Goal: Task Accomplishment & Management: Manage account settings

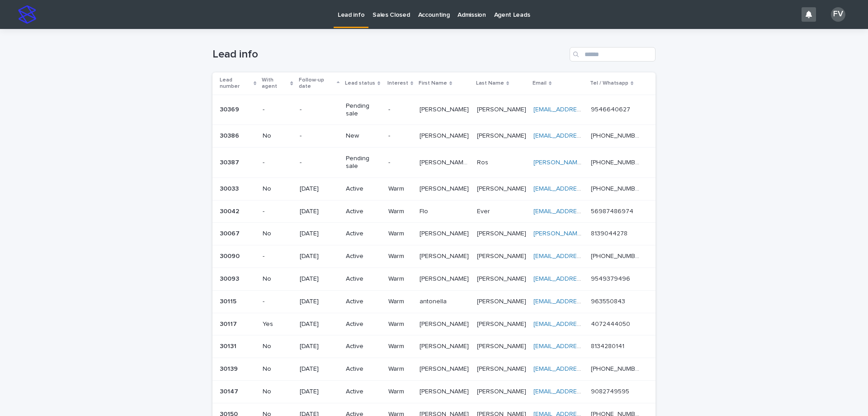
click at [357, 132] on p "New" at bounding box center [363, 136] width 35 height 8
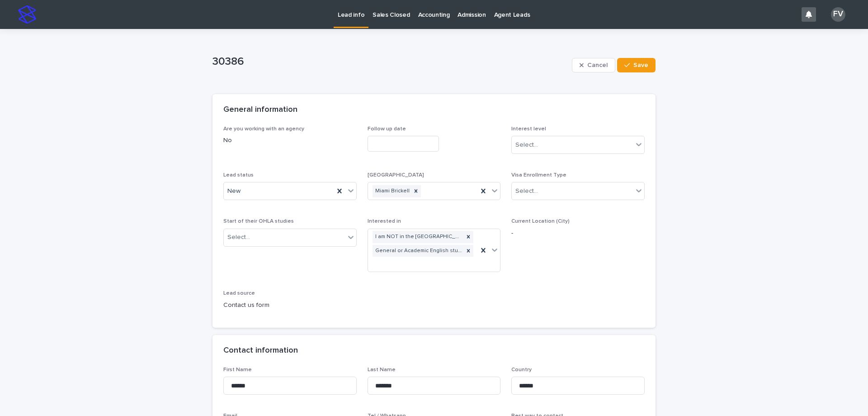
drag, startPoint x: 749, startPoint y: 281, endPoint x: 719, endPoint y: 272, distance: 31.5
click at [303, 191] on div "New" at bounding box center [279, 191] width 110 height 15
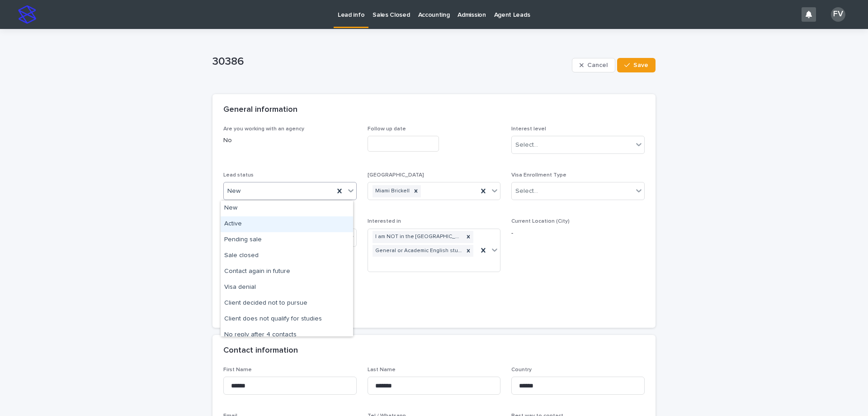
click at [287, 221] on div "Active" at bounding box center [287, 224] width 133 height 16
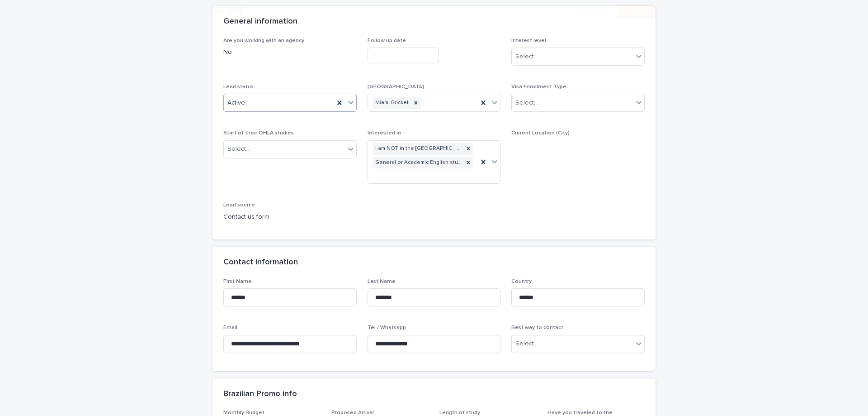
scroll to position [90, 0]
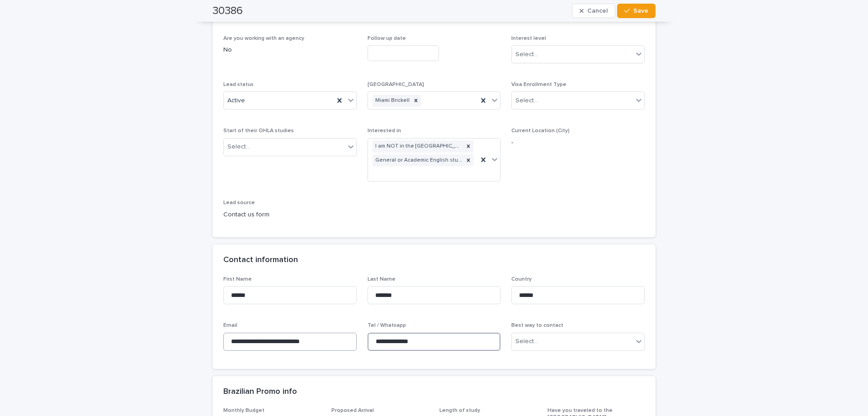
drag, startPoint x: 425, startPoint y: 343, endPoint x: 333, endPoint y: 337, distance: 91.6
click at [333, 337] on div "**********" at bounding box center [434, 317] width 422 height 82
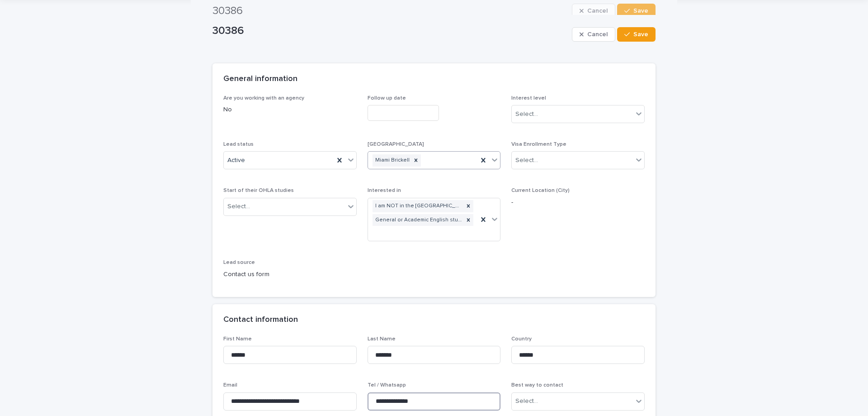
scroll to position [0, 0]
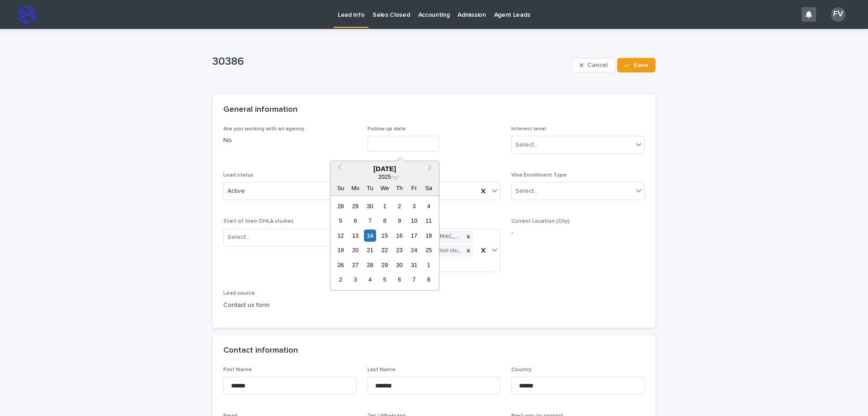
click at [389, 141] on input "text" at bounding box center [403, 144] width 71 height 16
click at [358, 262] on div "27" at bounding box center [355, 265] width 12 height 12
type input "**********"
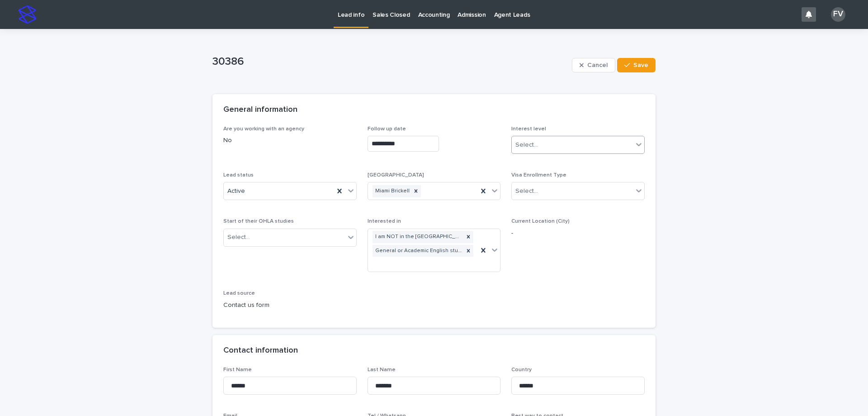
click at [529, 146] on div "Select..." at bounding box center [527, 144] width 23 height 9
click at [535, 182] on div "Warm" at bounding box center [575, 178] width 133 height 16
click at [644, 62] on span "Save" at bounding box center [641, 65] width 15 height 6
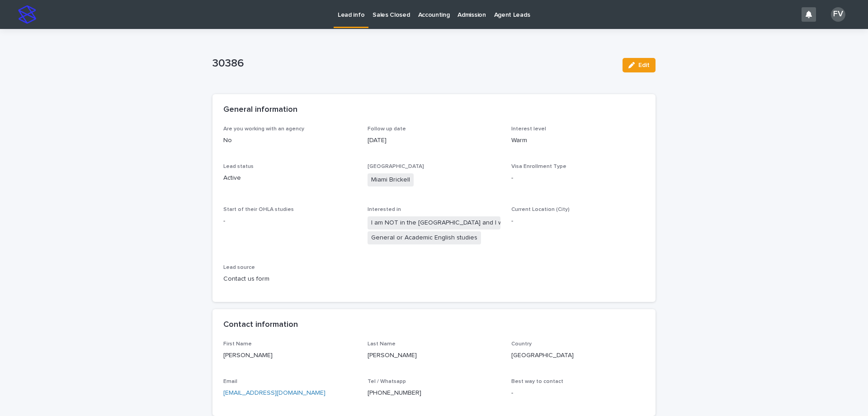
drag, startPoint x: 315, startPoint y: 392, endPoint x: 221, endPoint y: 401, distance: 95.0
click at [223, 401] on div "Email [EMAIL_ADDRESS][DOMAIN_NAME]" at bounding box center [289, 391] width 133 height 27
copy link "[EMAIL_ADDRESS][DOMAIN_NAME]"
click at [349, 18] on p "Lead info" at bounding box center [351, 9] width 27 height 19
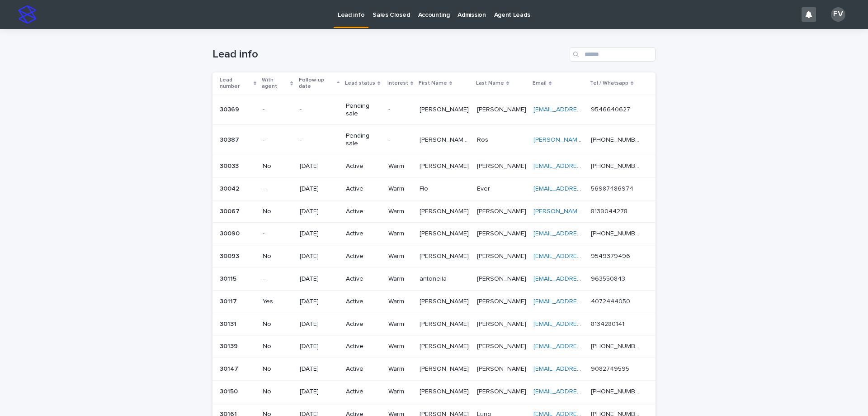
click at [378, 132] on p "Pending sale" at bounding box center [363, 139] width 35 height 15
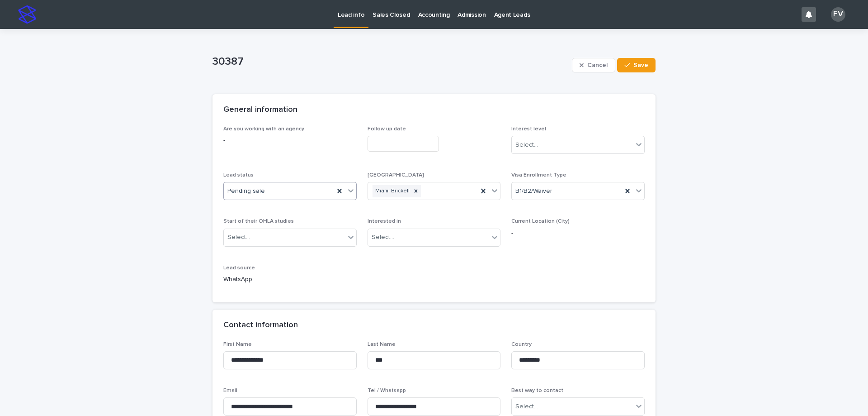
click at [298, 191] on div "Pending sale" at bounding box center [279, 191] width 110 height 15
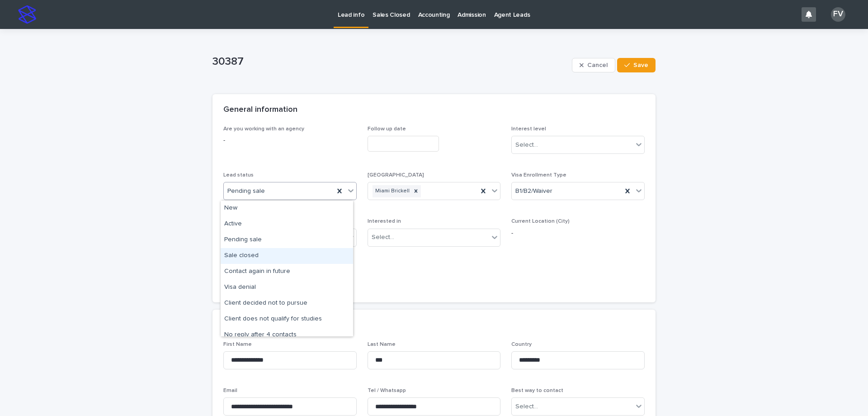
click at [247, 257] on div "Sale closed" at bounding box center [287, 256] width 133 height 16
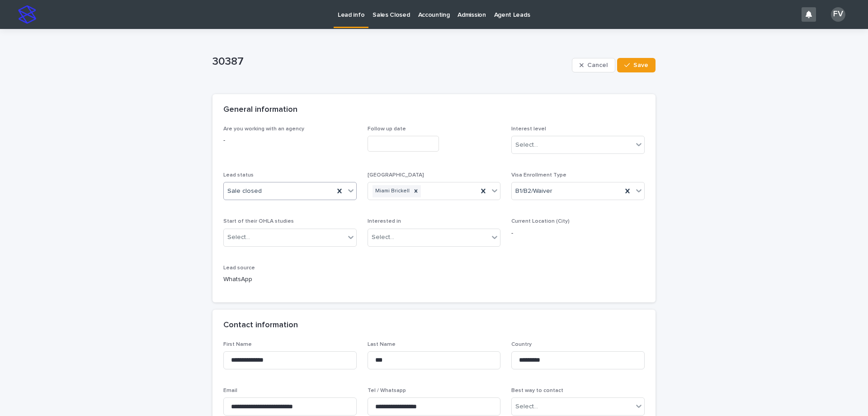
click at [393, 141] on input "text" at bounding box center [403, 144] width 71 height 16
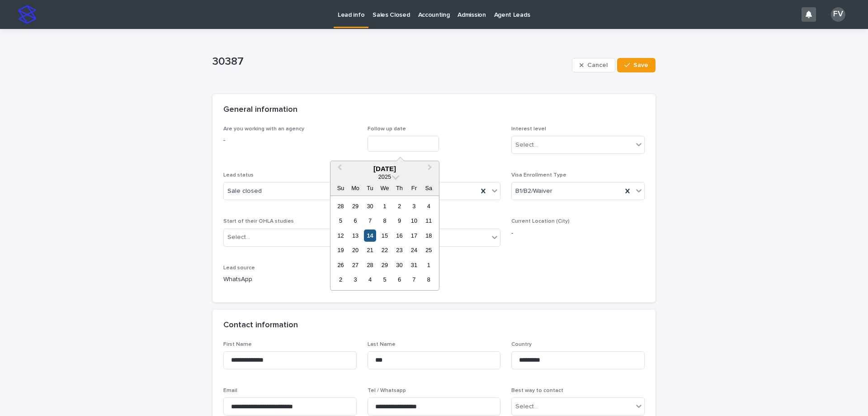
click at [369, 234] on div "14" at bounding box center [370, 235] width 12 height 12
type input "**********"
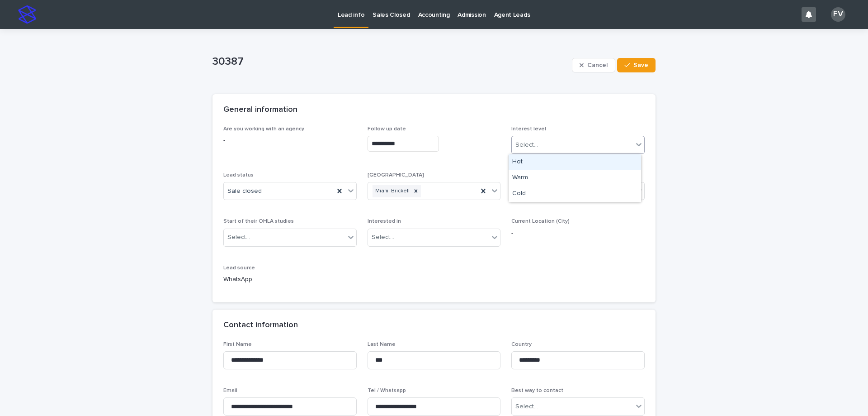
click at [551, 141] on div "Select..." at bounding box center [572, 144] width 121 height 15
click at [525, 161] on div "Hot" at bounding box center [575, 162] width 133 height 16
click at [310, 241] on div "Select..." at bounding box center [284, 237] width 121 height 15
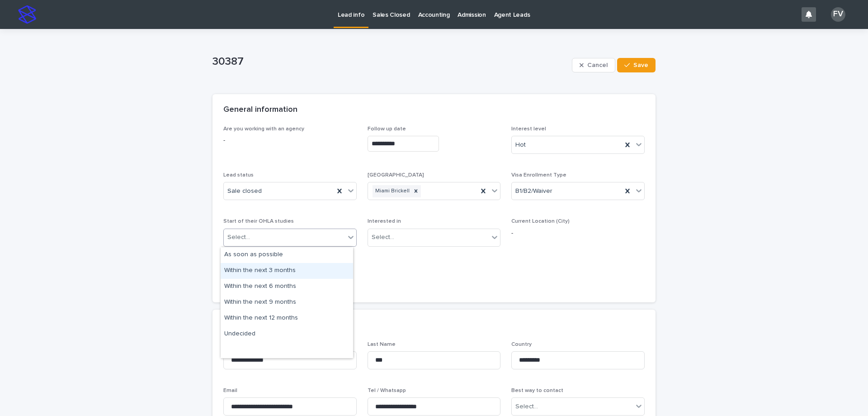
click at [285, 270] on div "Within the next 3 months" at bounding box center [287, 271] width 133 height 16
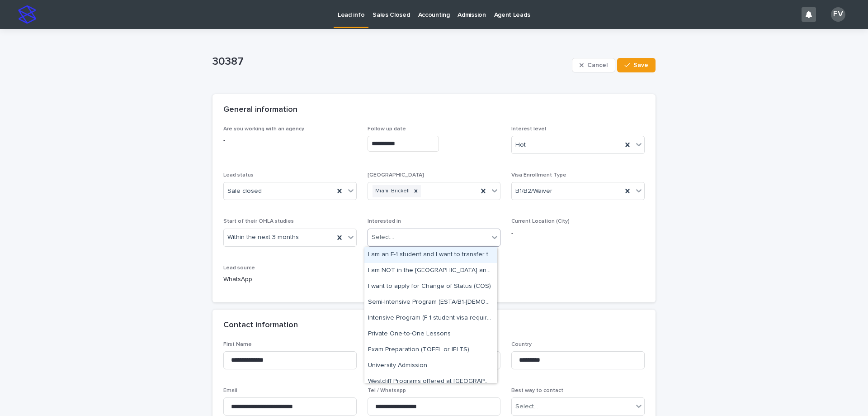
click at [382, 236] on div "Select..." at bounding box center [383, 236] width 23 height 9
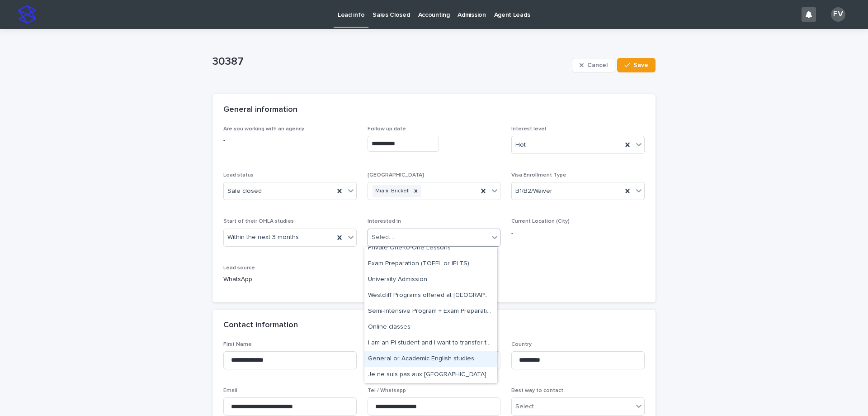
click at [429, 355] on div "General or Academic English studies" at bounding box center [431, 359] width 133 height 16
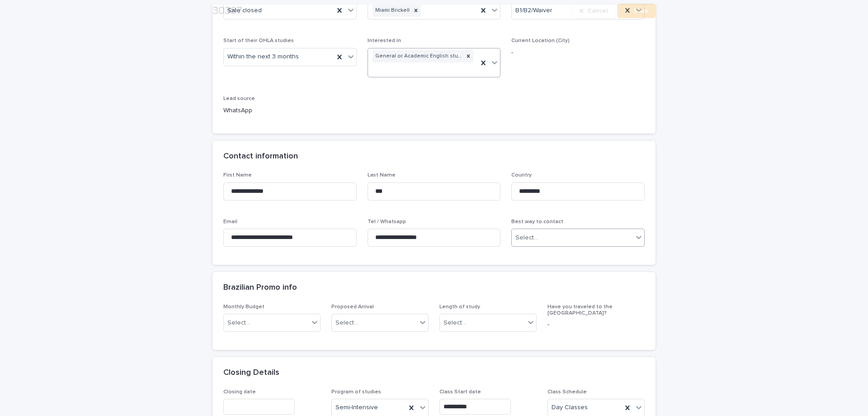
scroll to position [181, 0]
click at [580, 237] on div "Select..." at bounding box center [572, 237] width 121 height 15
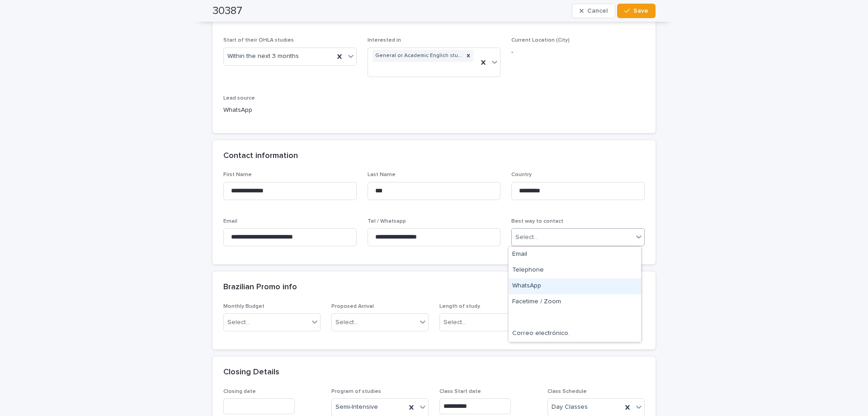
click at [550, 285] on div "WhatsApp" at bounding box center [575, 286] width 133 height 16
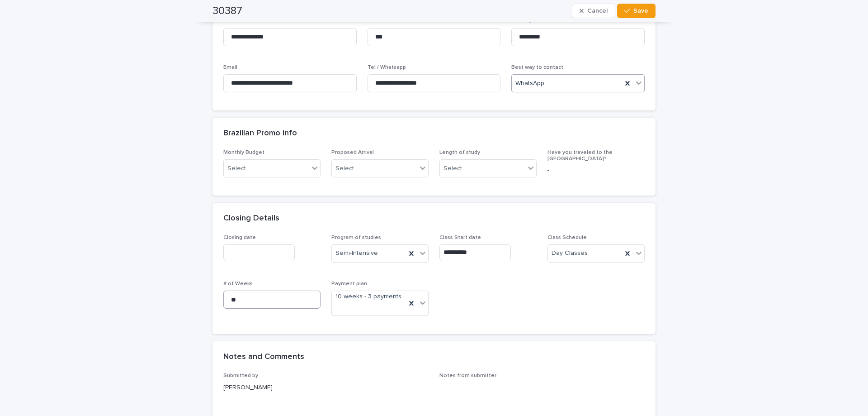
scroll to position [362, 0]
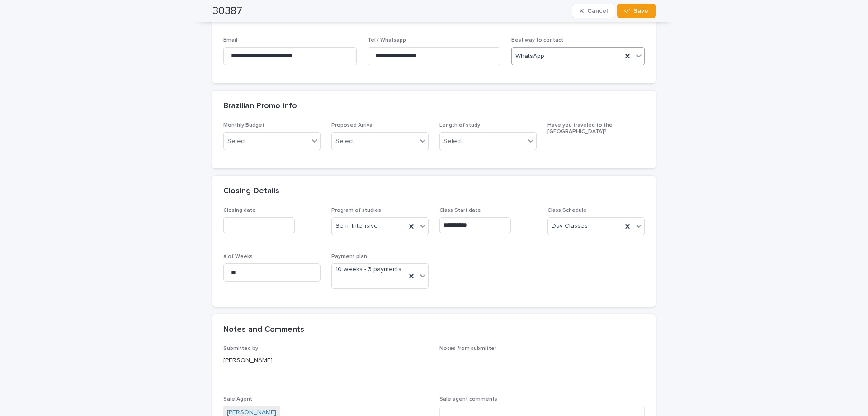
click at [244, 227] on input "text" at bounding box center [258, 225] width 71 height 16
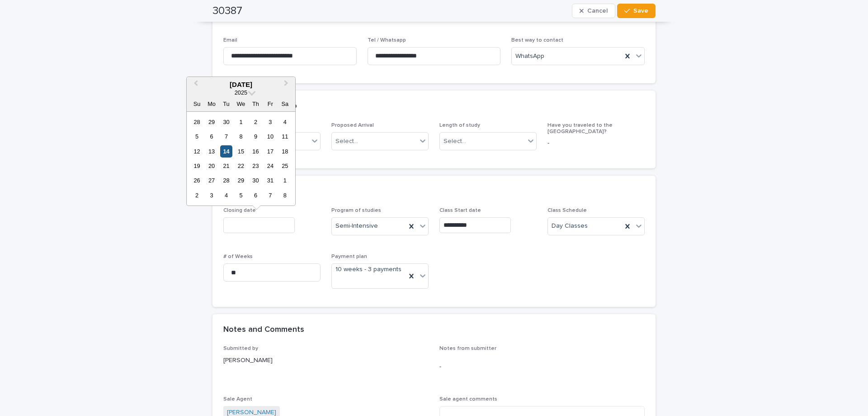
click at [224, 152] on div "14" at bounding box center [226, 151] width 12 height 12
type input "**********"
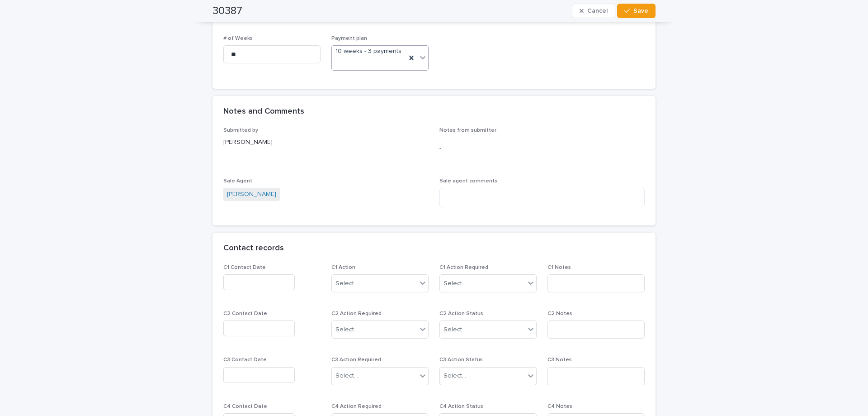
scroll to position [588, 0]
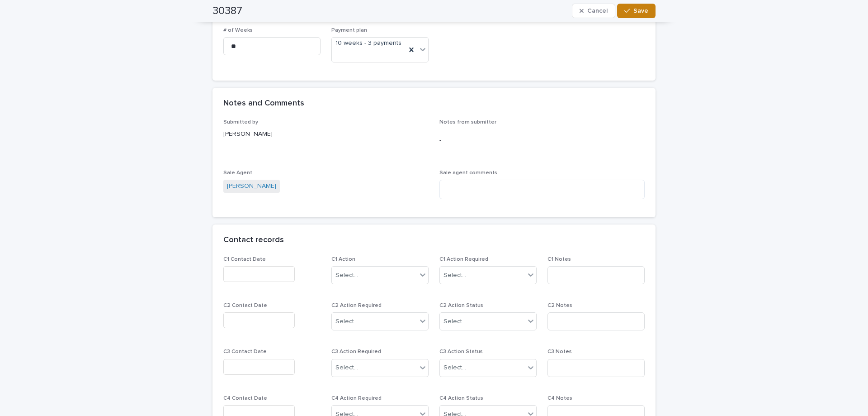
click at [644, 15] on button "Save" at bounding box center [636, 11] width 38 height 14
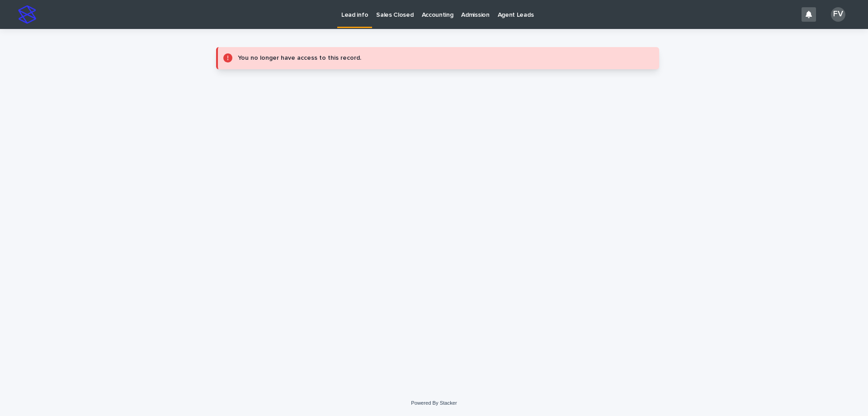
scroll to position [0, 0]
click at [346, 17] on p "Lead info" at bounding box center [354, 9] width 27 height 19
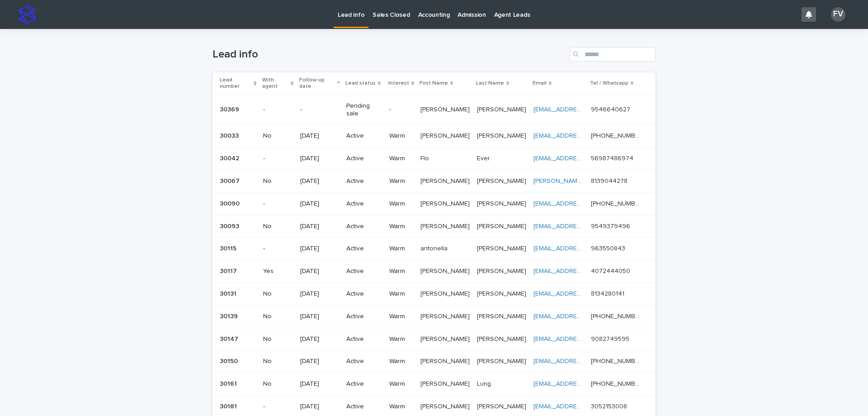
click at [399, 17] on p "Sales Closed" at bounding box center [391, 9] width 37 height 19
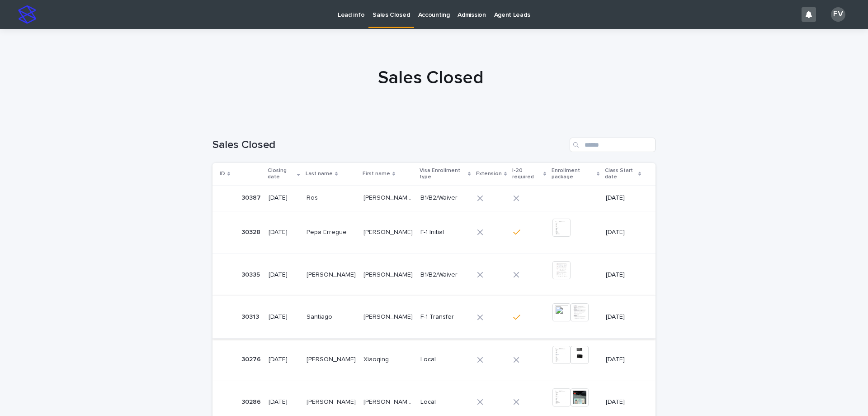
click at [556, 312] on img at bounding box center [562, 312] width 18 height 18
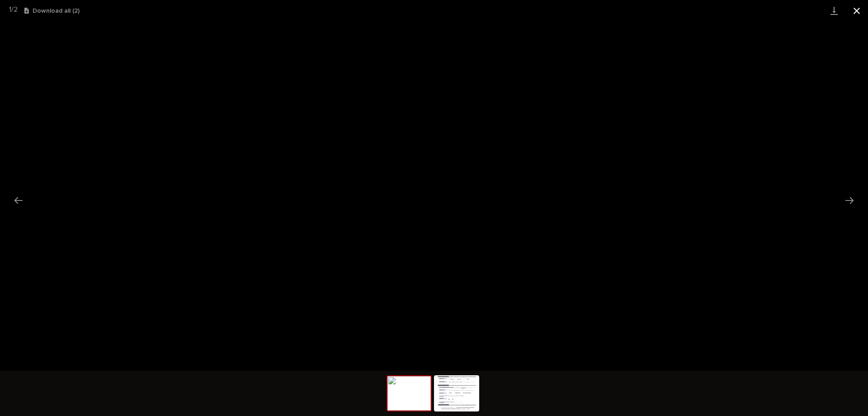
click at [862, 8] on button "Close gallery" at bounding box center [857, 10] width 23 height 21
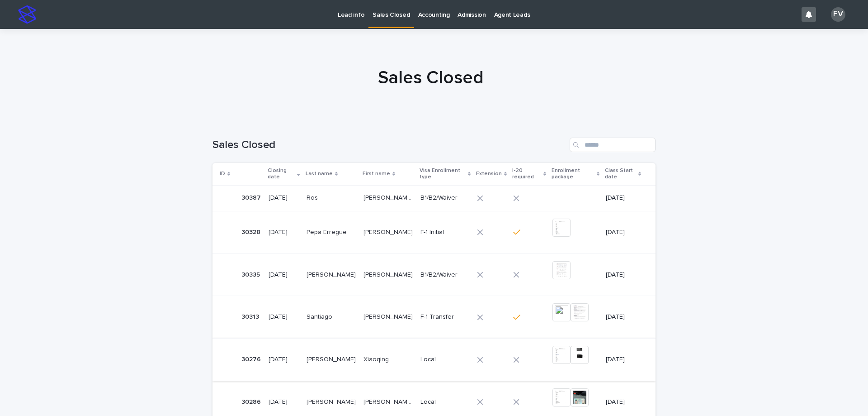
scroll to position [45, 0]
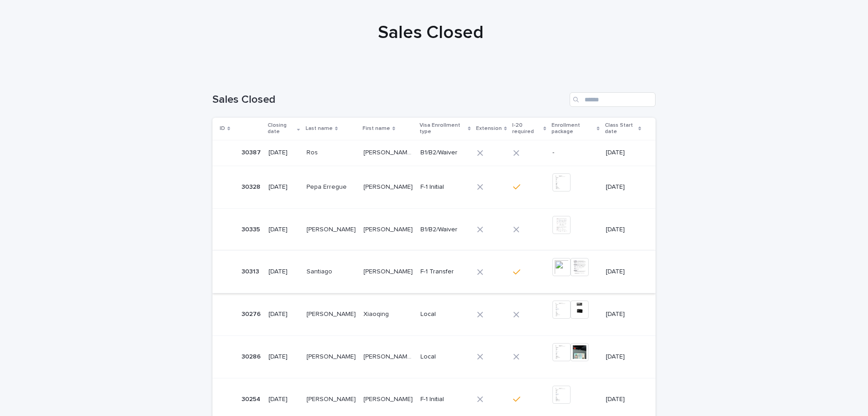
click at [553, 268] on img at bounding box center [562, 267] width 18 height 18
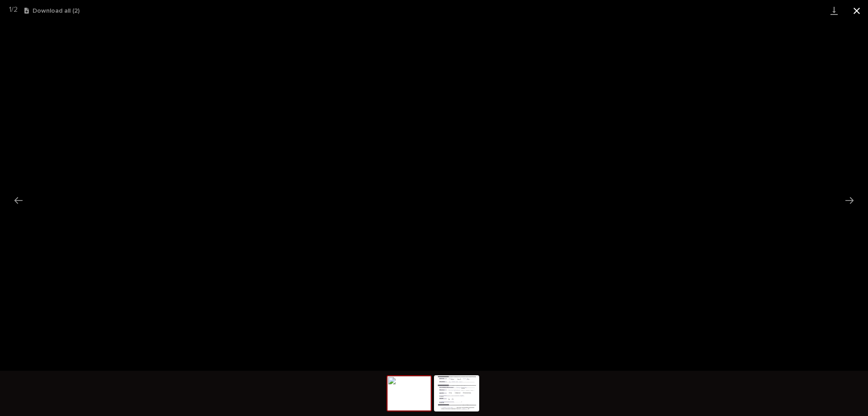
click at [854, 10] on button "Close gallery" at bounding box center [857, 10] width 23 height 21
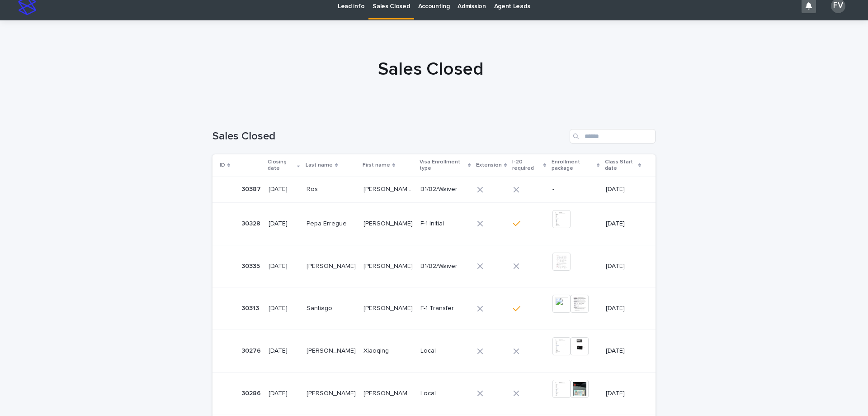
scroll to position [0, 0]
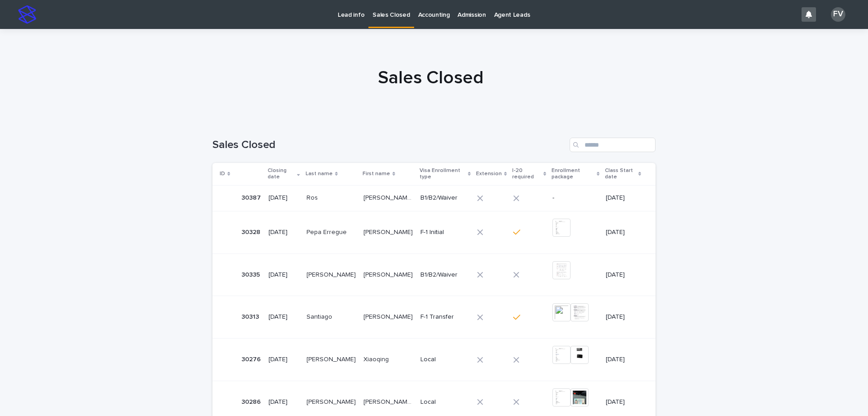
click at [337, 14] on div "Lead info" at bounding box center [351, 9] width 35 height 19
